Goal: Use online tool/utility: Utilize a website feature to perform a specific function

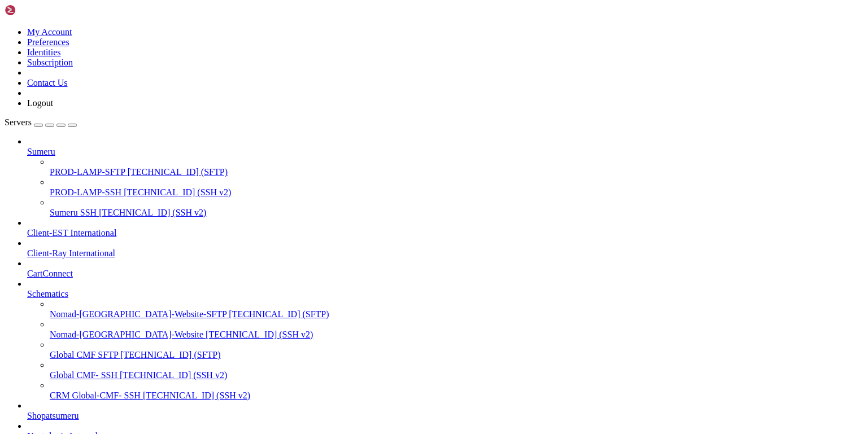
scroll to position [171, 0]
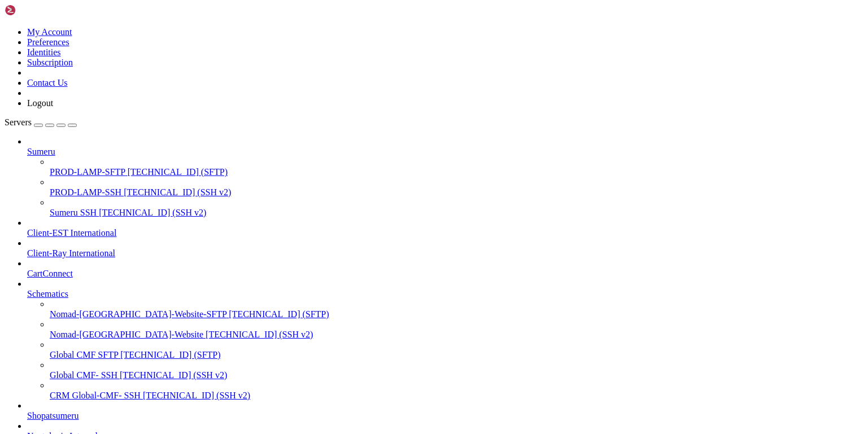
scroll to position [0, 0]
